Goal: Information Seeking & Learning: Check status

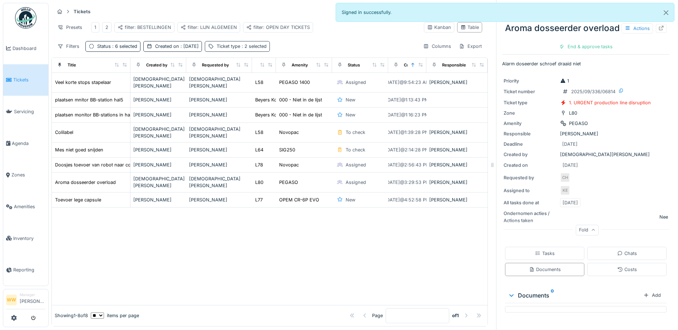
scroll to position [5, 0]
click at [212, 48] on div "Ticket type : 2 selected" at bounding box center [237, 46] width 65 height 10
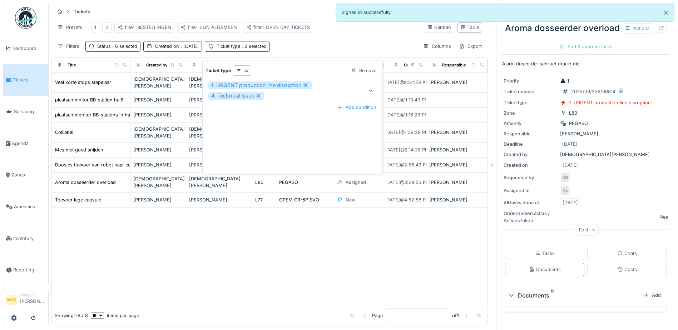
click at [268, 36] on div "Tickets Tasks Create ticket Presets 1 2 filter: BESTELLINGEN filter: LIJN ALGEM…" at bounding box center [269, 29] width 436 height 52
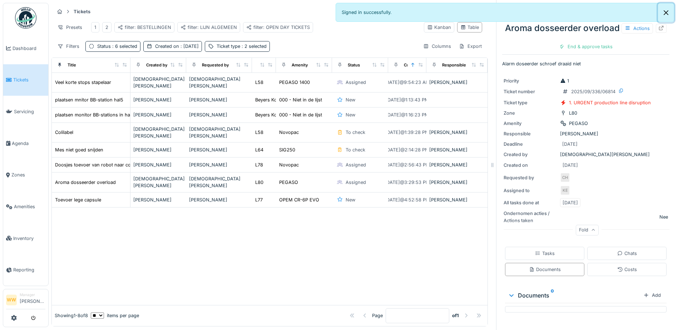
click at [664, 14] on button "Close" at bounding box center [666, 12] width 16 height 19
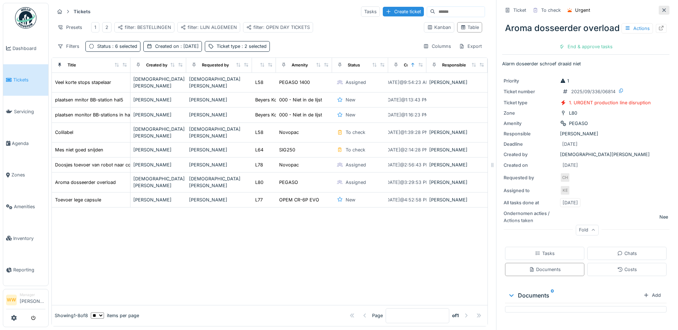
click at [661, 8] on icon at bounding box center [664, 10] width 6 height 5
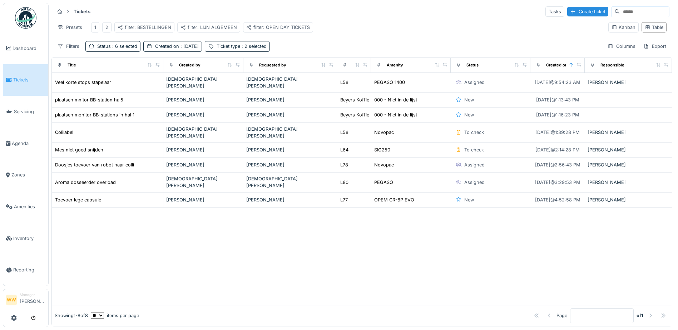
scroll to position [5, 0]
click at [645, 25] on div "Table" at bounding box center [654, 27] width 19 height 7
click at [281, 24] on div "filter: OPEN DAY TICKETS" at bounding box center [278, 27] width 64 height 7
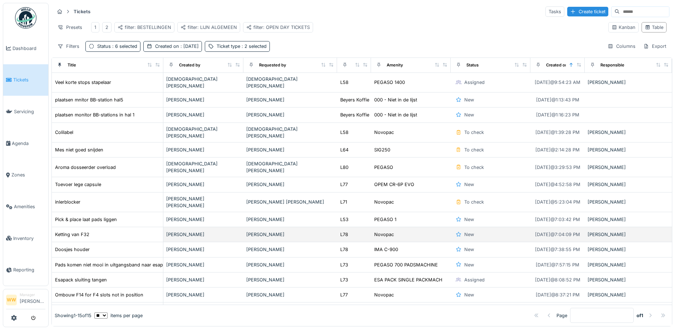
click at [102, 231] on div "Ketting van F32" at bounding box center [107, 235] width 105 height 8
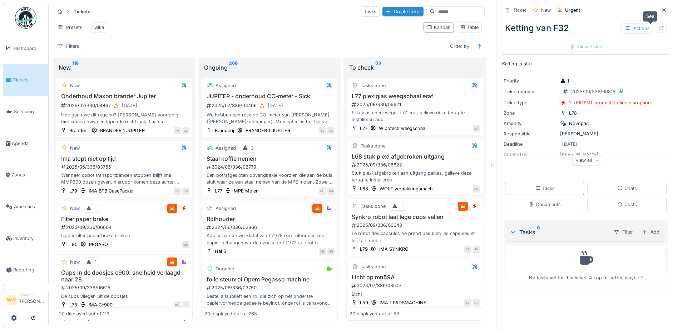
click at [658, 31] on div at bounding box center [661, 28] width 6 height 7
click at [661, 10] on icon at bounding box center [664, 10] width 6 height 5
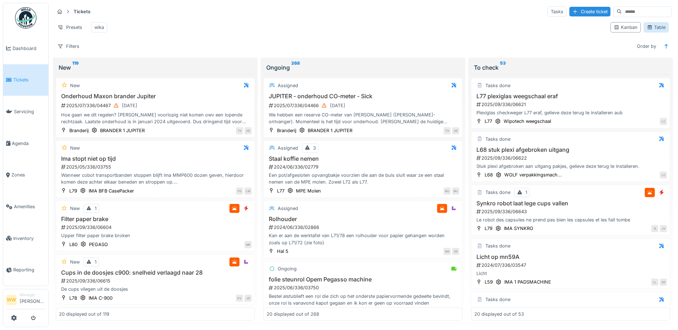
click at [657, 31] on div "Table" at bounding box center [656, 27] width 19 height 7
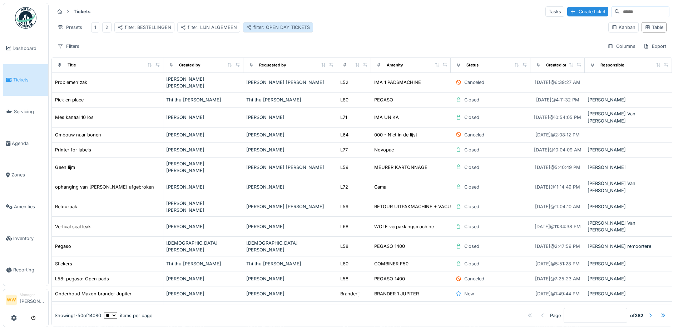
click at [292, 29] on div "filter: OPEN DAY TICKETS" at bounding box center [278, 27] width 64 height 7
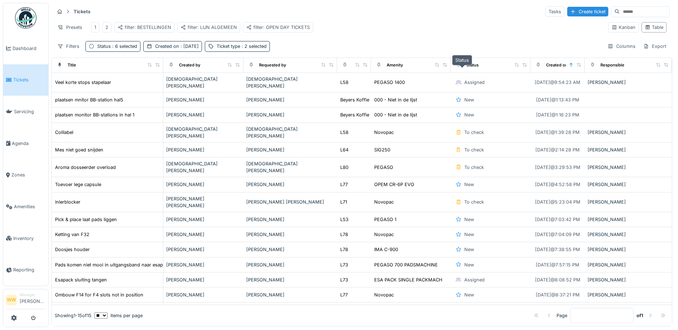
click at [466, 68] on div "Status" at bounding box center [472, 65] width 12 height 6
click at [242, 49] on span ": 2 selected" at bounding box center [253, 46] width 26 height 5
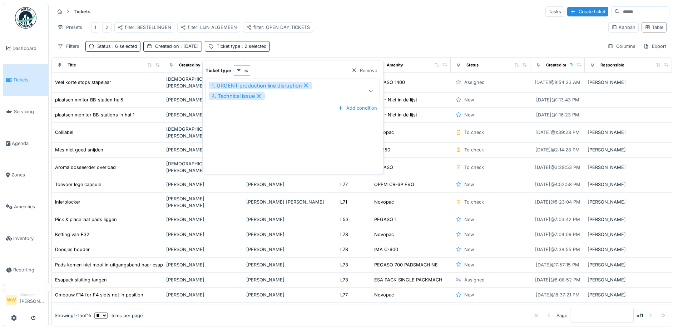
click at [370, 91] on icon at bounding box center [371, 91] width 6 height 5
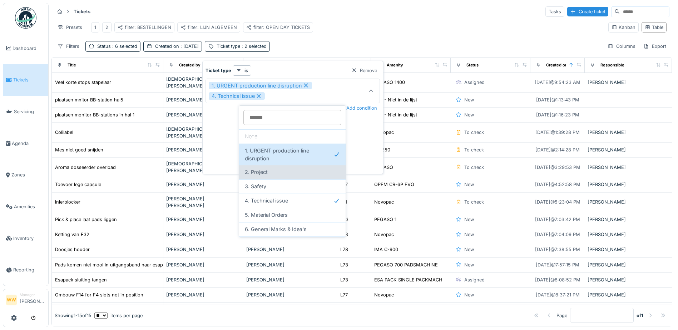
click at [264, 171] on span "2. Project" at bounding box center [256, 172] width 23 height 8
type input "**********"
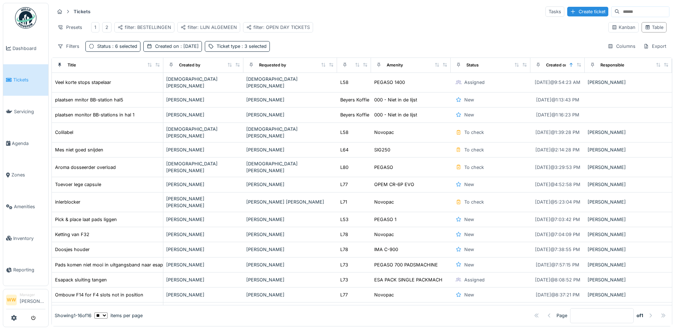
click at [340, 32] on div "Presets 1 2 filter: BESTELLINGEN filter: LIJN ALGEMEEN filter: OPEN DAY TICKETS" at bounding box center [328, 27] width 548 height 16
click at [348, 50] on div "Filters Status : 6 selected Created on : Today Ticket type : 3 selected Columns…" at bounding box center [361, 46] width 615 height 10
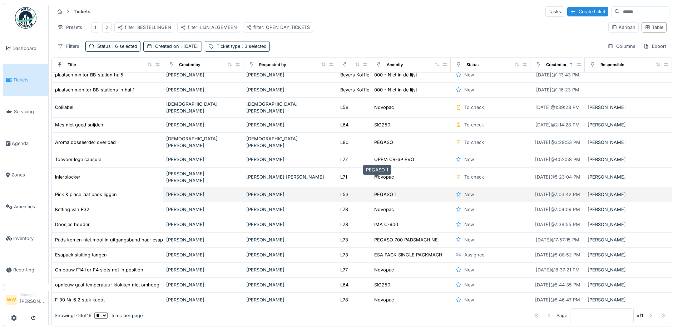
scroll to position [5, 0]
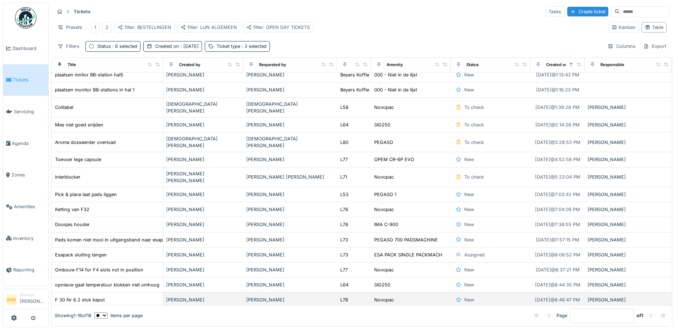
click at [298, 297] on div "Karin Van hummelen" at bounding box center [290, 300] width 88 height 7
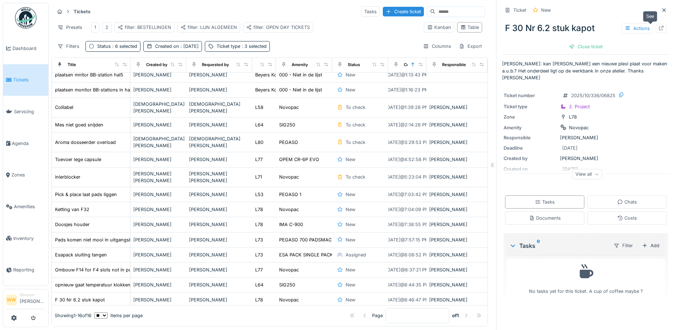
click at [659, 26] on icon at bounding box center [661, 28] width 5 height 5
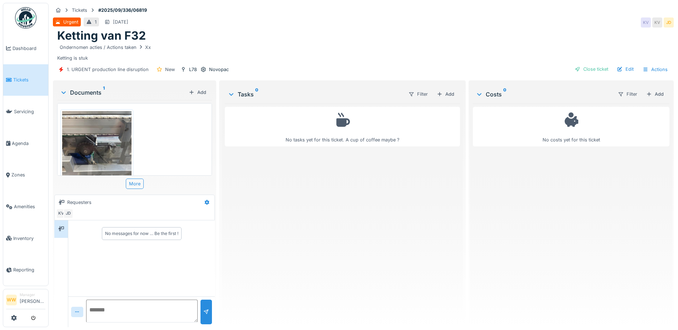
click at [83, 142] on img at bounding box center [96, 157] width 69 height 92
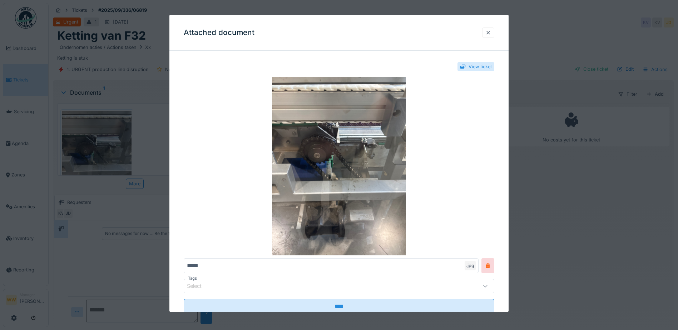
click at [488, 31] on div at bounding box center [488, 32] width 6 height 7
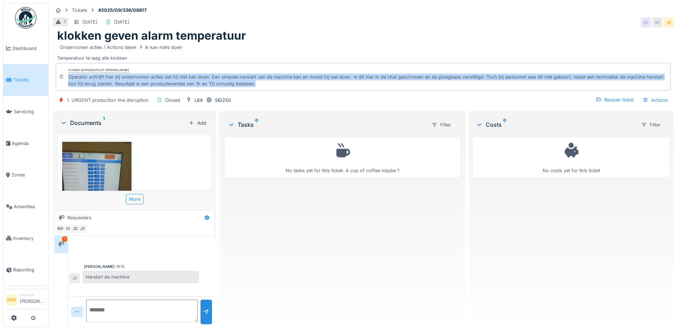
drag, startPoint x: 69, startPoint y: 76, endPoint x: 257, endPoint y: 87, distance: 188.4
click at [257, 87] on div "Operator schrijft hier bij ondernomen acties dat hij niet kan doen. Een simpele…" at bounding box center [367, 81] width 599 height 14
copy div "Operator schrijft hier bij ondernomen acties dat hij niet kan doen. Een simpele…"
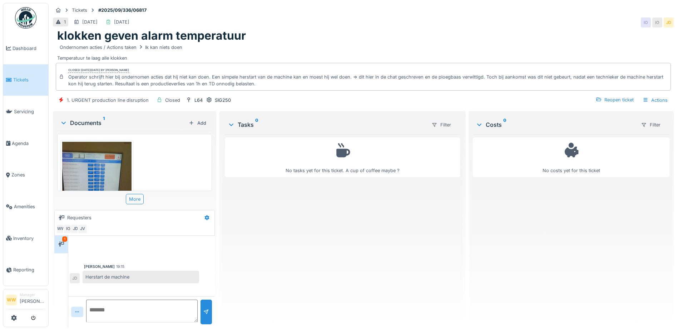
drag, startPoint x: 299, startPoint y: 145, endPoint x: 302, endPoint y: 138, distance: 8.4
click at [299, 143] on div "No tasks yet for this ticket. A cup of coffee maybe ?" at bounding box center [342, 157] width 226 height 33
